Goal: Find specific page/section: Find specific page/section

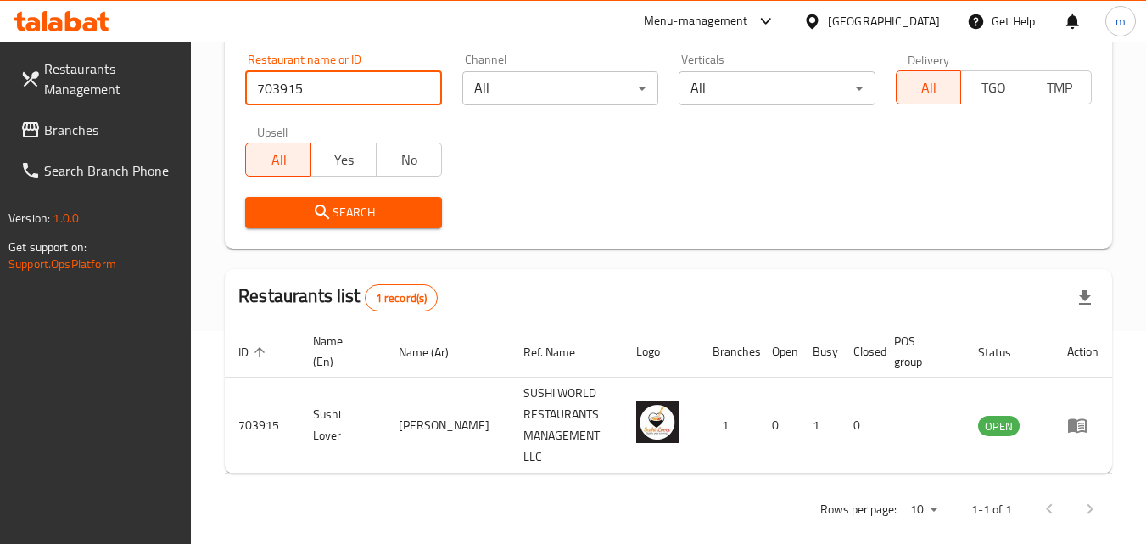
scroll to position [213, 0]
click at [861, 27] on div "[GEOGRAPHIC_DATA]" at bounding box center [884, 21] width 112 height 19
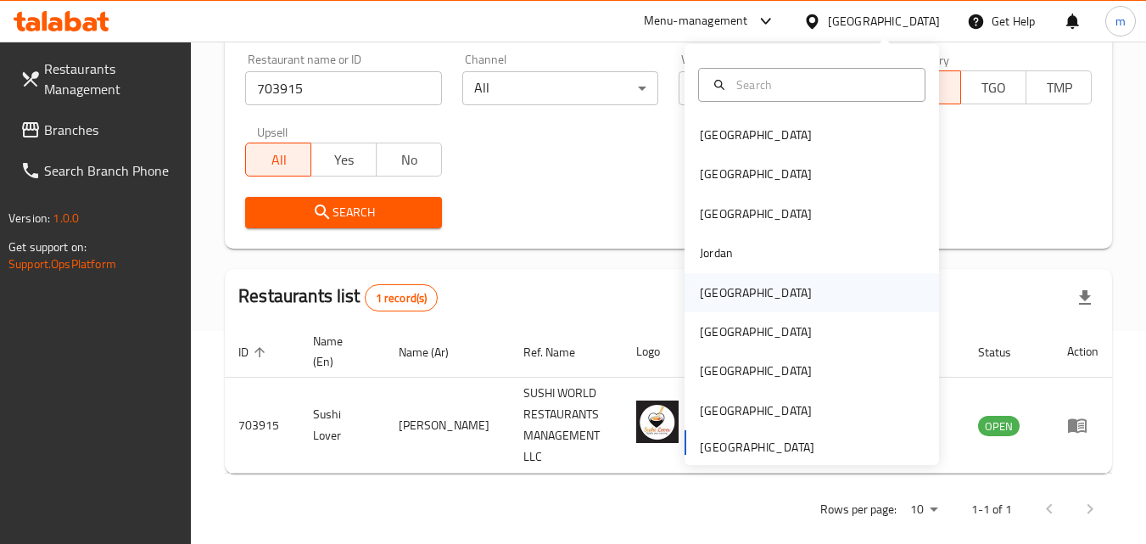
click at [755, 291] on div "[GEOGRAPHIC_DATA]" at bounding box center [812, 292] width 255 height 39
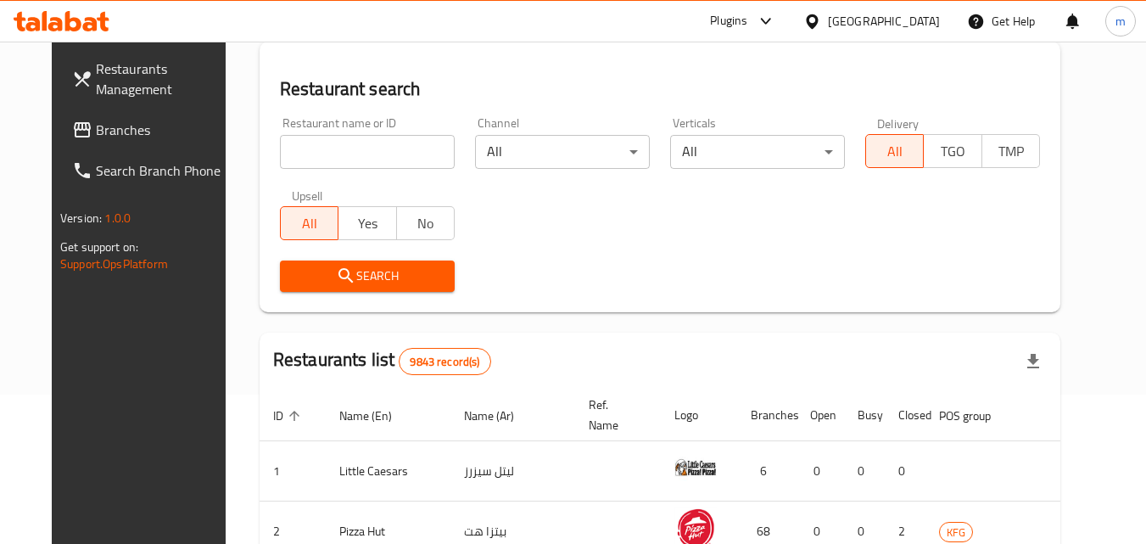
scroll to position [213, 0]
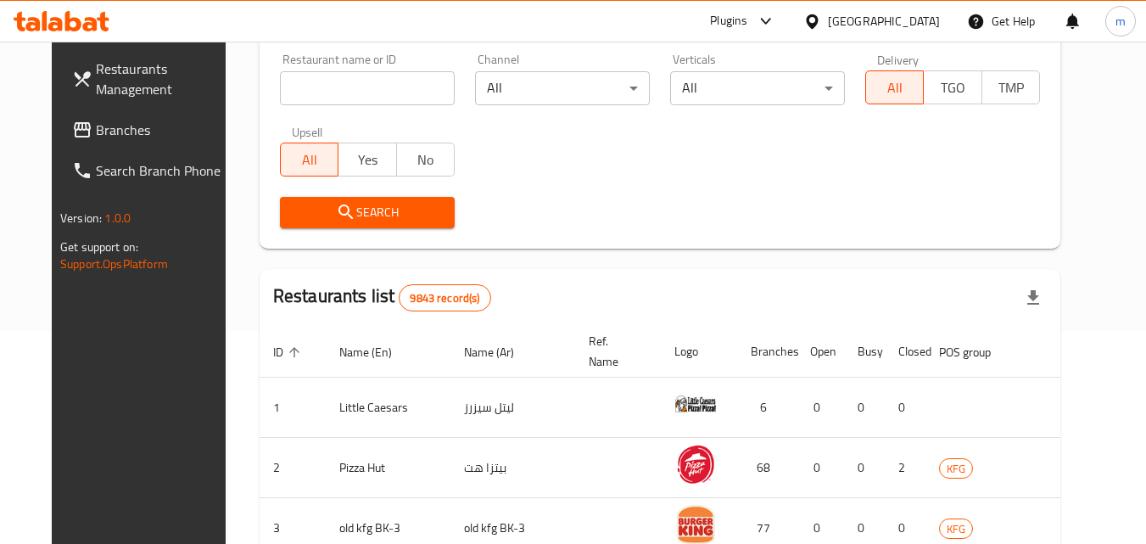
drag, startPoint x: 67, startPoint y: 132, endPoint x: 79, endPoint y: 141, distance: 14.6
click at [96, 132] on span "Branches" at bounding box center [163, 130] width 134 height 20
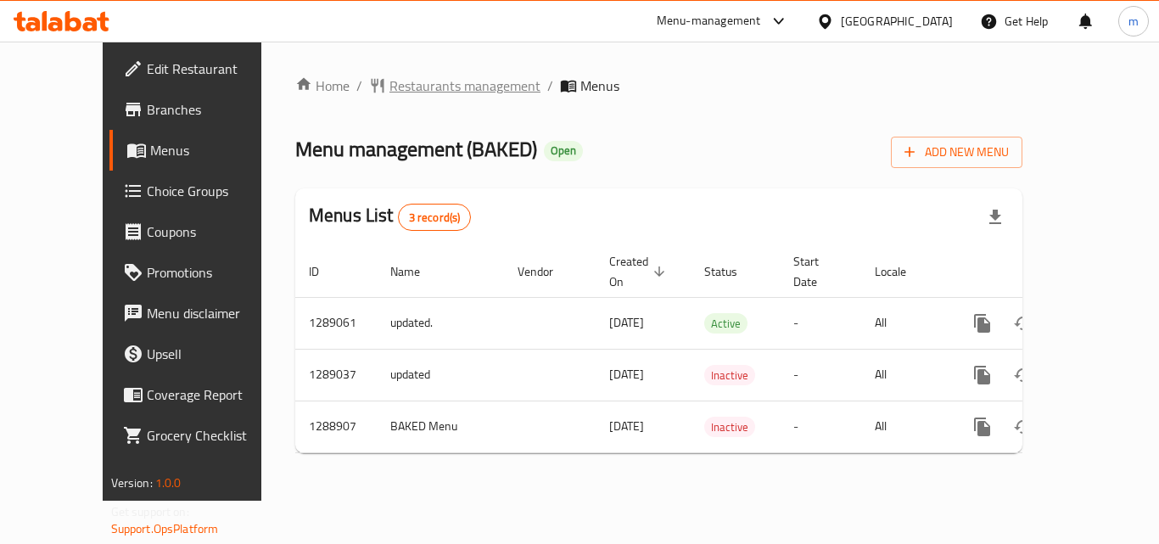
click at [400, 88] on span "Restaurants management" at bounding box center [464, 86] width 151 height 20
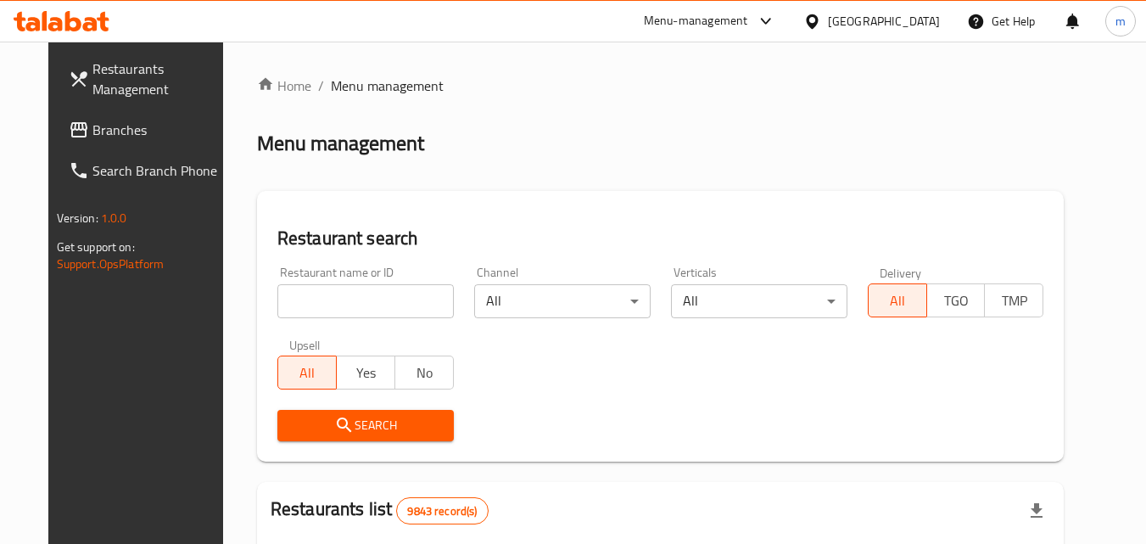
click at [300, 300] on input "search" at bounding box center [365, 301] width 177 height 34
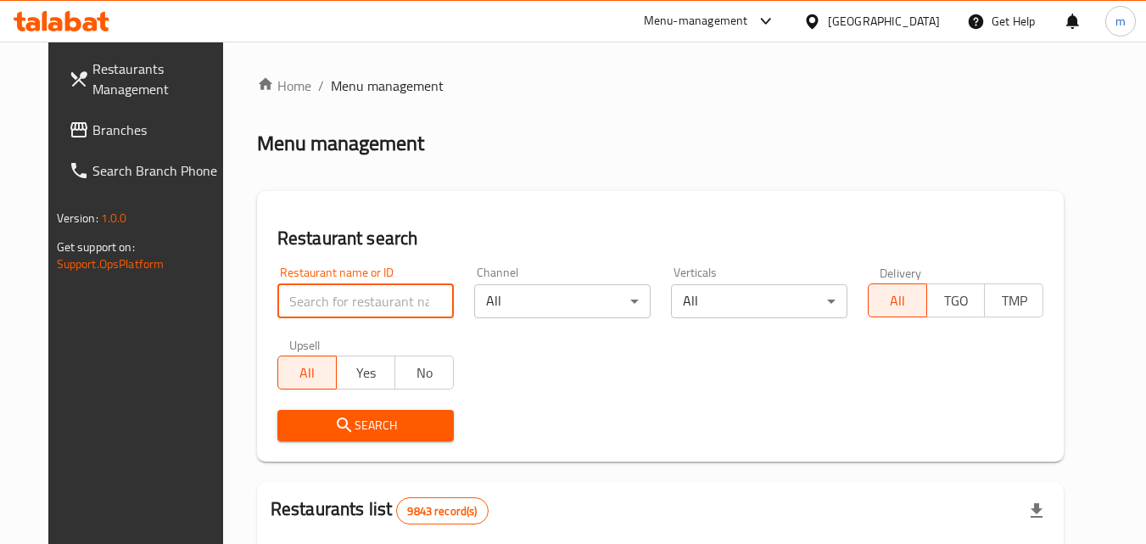
paste input "697435"
type input "697435"
click button "Search" at bounding box center [365, 425] width 177 height 31
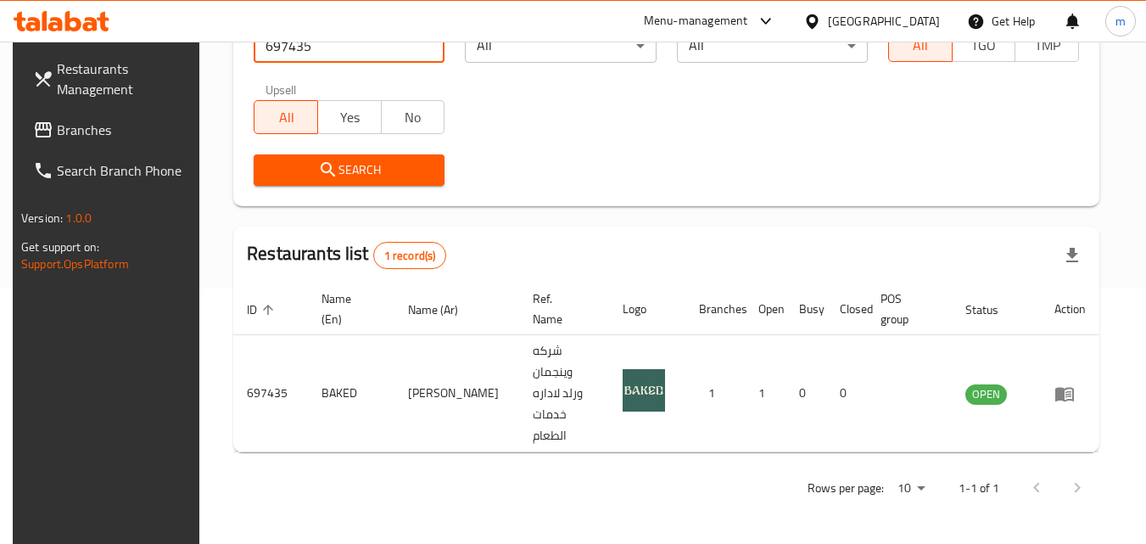
scroll to position [213, 0]
